Goal: Information Seeking & Learning: Learn about a topic

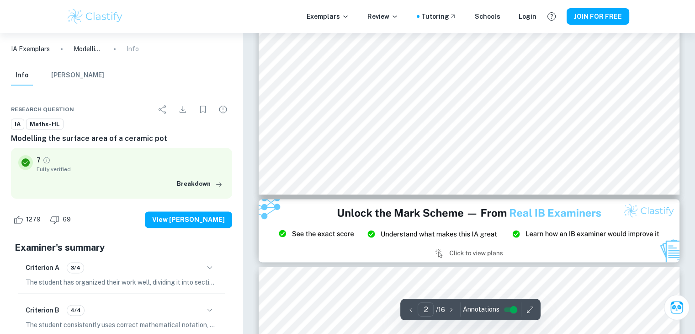
type input "3"
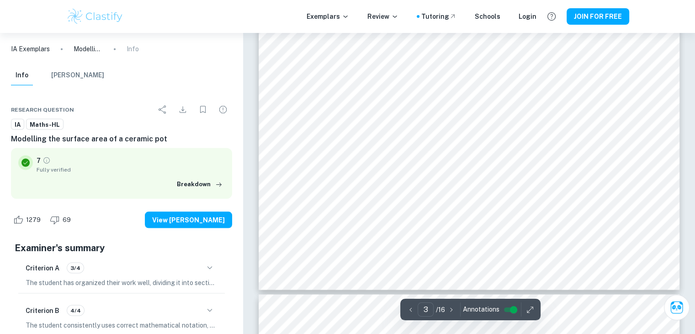
scroll to position [1685, 0]
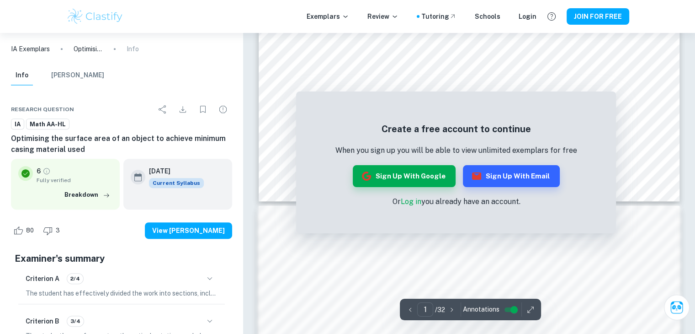
scroll to position [199, 0]
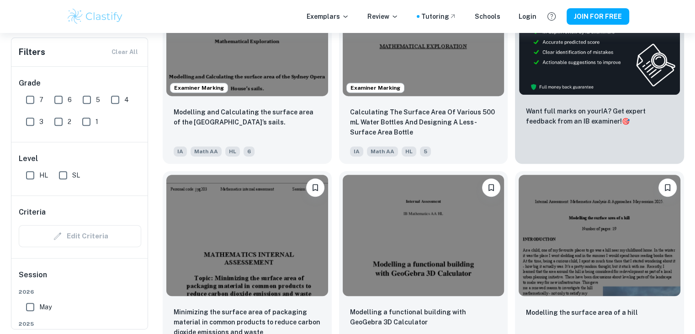
scroll to position [354, 0]
